Goal: Task Accomplishment & Management: Use online tool/utility

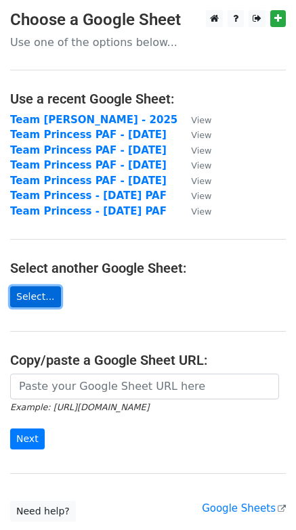
click at [26, 291] on link "Select..." at bounding box center [35, 296] width 51 height 21
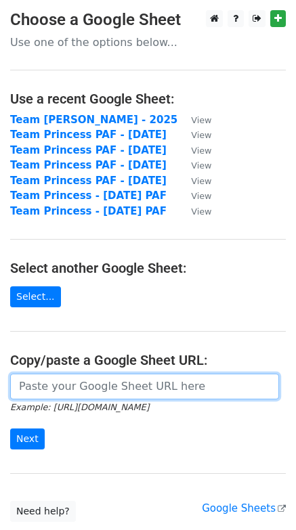
click at [74, 388] on input "url" at bounding box center [144, 386] width 269 height 26
paste input "[URL][DOMAIN_NAME]"
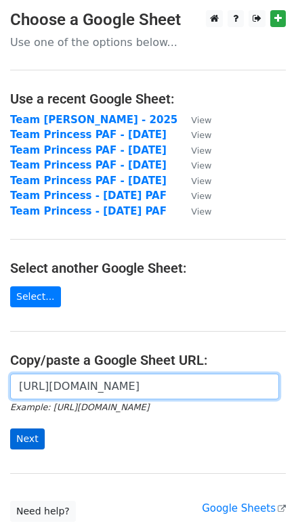
type input "[URL][DOMAIN_NAME]"
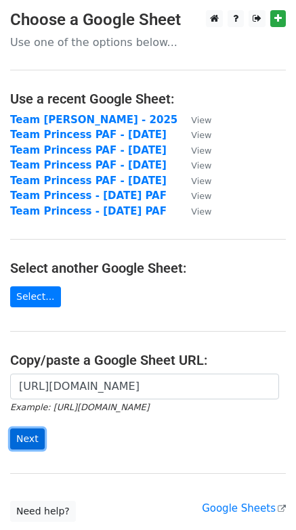
click at [25, 440] on input "Next" at bounding box center [27, 438] width 35 height 21
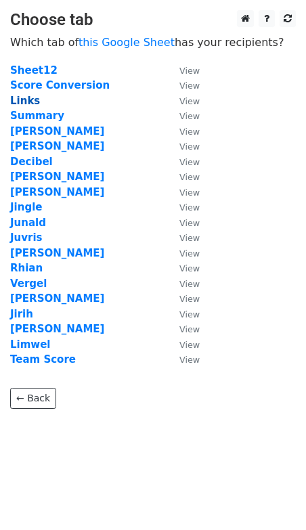
click at [16, 100] on strong "Links" at bounding box center [25, 101] width 30 height 12
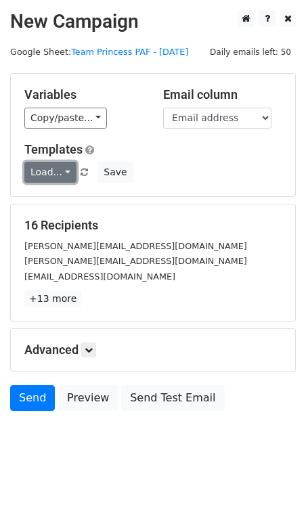
click at [54, 166] on link "Load..." at bounding box center [50, 172] width 52 height 21
click at [62, 195] on link "Monthly PAF" at bounding box center [78, 200] width 107 height 22
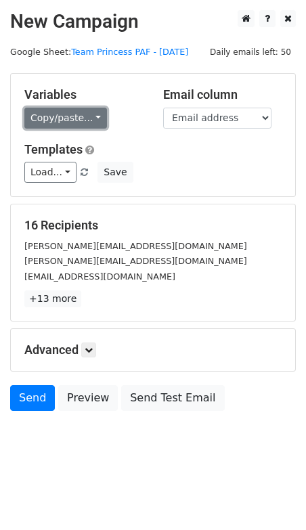
click at [60, 117] on link "Copy/paste..." at bounding box center [65, 118] width 83 height 21
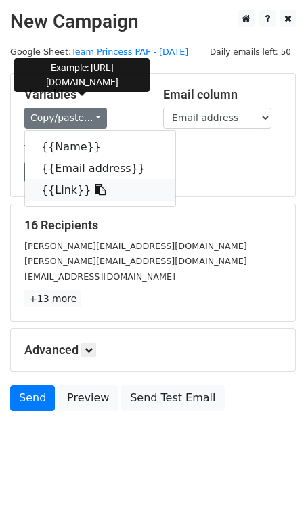
click at [63, 194] on link "{{Link}}" at bounding box center [100, 190] width 150 height 22
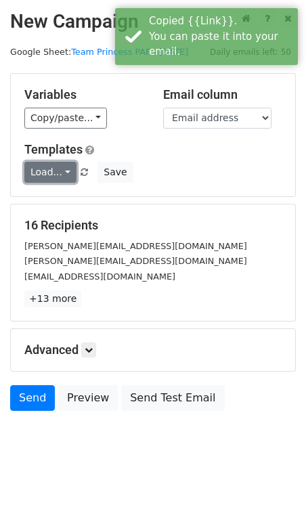
click at [62, 170] on link "Load..." at bounding box center [50, 172] width 52 height 21
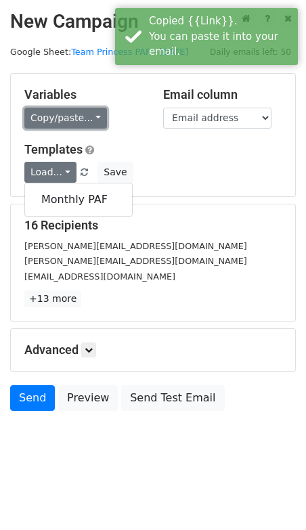
click at [72, 117] on link "Copy/paste..." at bounding box center [65, 118] width 83 height 21
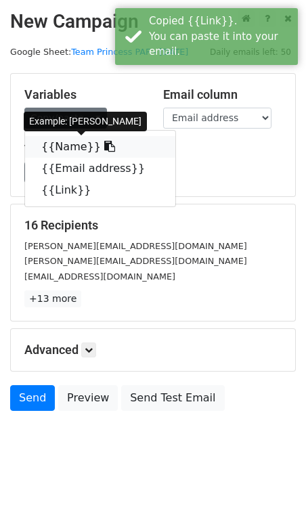
click at [72, 152] on link "{{Name}}" at bounding box center [100, 147] width 150 height 22
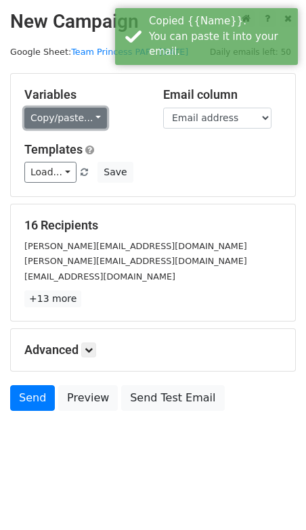
click at [87, 116] on link "Copy/paste..." at bounding box center [65, 118] width 83 height 21
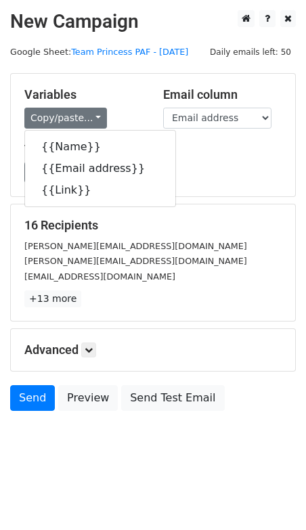
click at [86, 432] on body "New Campaign Daily emails left: 50 Google Sheet: Team Princess PAF - July 2025 …" at bounding box center [153, 240] width 306 height 461
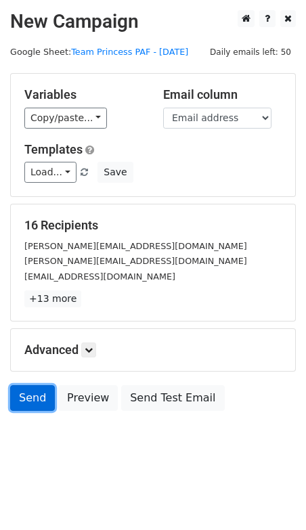
click at [28, 399] on link "Send" at bounding box center [32, 398] width 45 height 26
